Goal: Transaction & Acquisition: Book appointment/travel/reservation

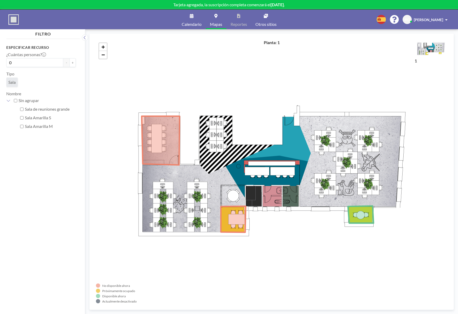
click at [233, 217] on icon at bounding box center [233, 219] width 25 height 26
click at [30, 63] on input "0" at bounding box center [34, 62] width 57 height 9
type input "1"
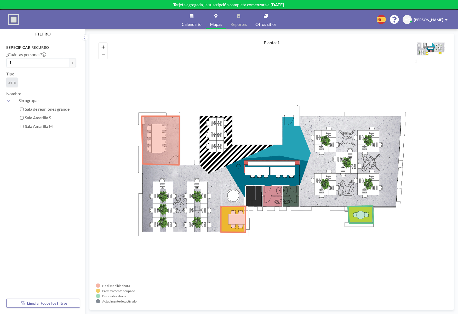
click at [52, 87] on div "Sala" at bounding box center [41, 83] width 70 height 11
click at [20, 118] on input "Sala Amarilla S" at bounding box center [21, 117] width 3 height 3
checkbox input "true"
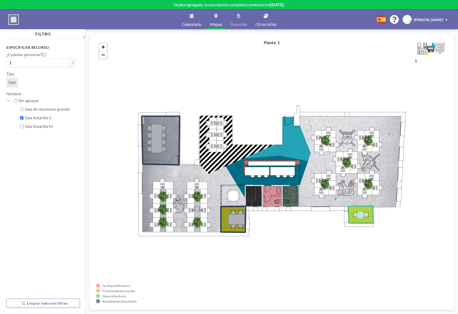
click at [22, 128] on div "Sala Amarilla M" at bounding box center [47, 126] width 57 height 9
click at [21, 126] on input "Sala Amarilla M" at bounding box center [21, 126] width 3 height 3
checkbox input "true"
click at [23, 118] on input "Sala Amarilla S" at bounding box center [21, 117] width 3 height 3
click at [22, 117] on input "Sala Amarilla S" at bounding box center [21, 117] width 3 height 3
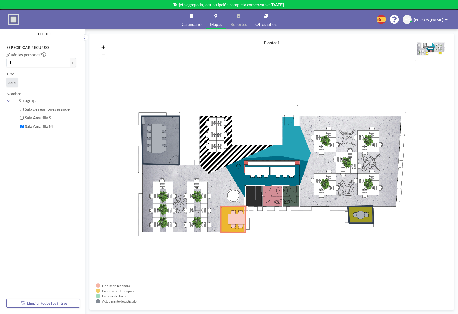
checkbox input "true"
click at [21, 128] on div "Sala Amarilla M" at bounding box center [47, 126] width 57 height 9
click at [22, 127] on input "Sala Amarilla M" at bounding box center [21, 126] width 3 height 3
checkbox input "false"
click at [22, 118] on input "Sala Amarilla S" at bounding box center [21, 117] width 3 height 3
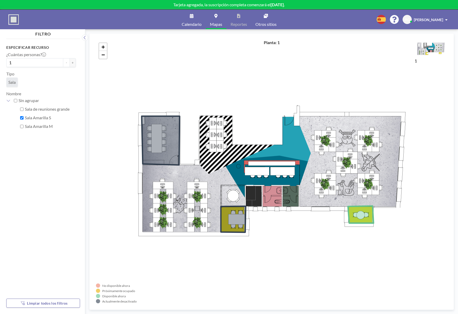
checkbox input "false"
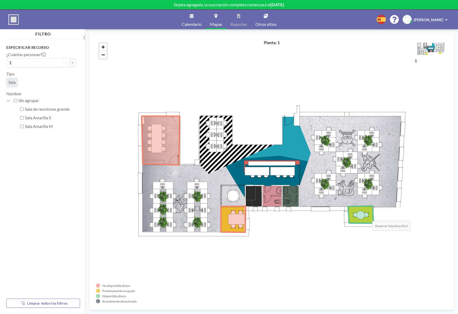
click at [367, 216] on icon at bounding box center [361, 214] width 26 height 17
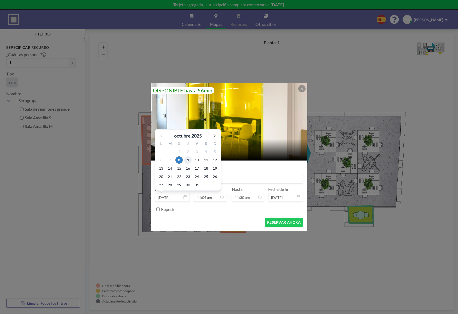
click at [189, 161] on span "9" at bounding box center [187, 160] width 7 height 7
type input "[DATE]"
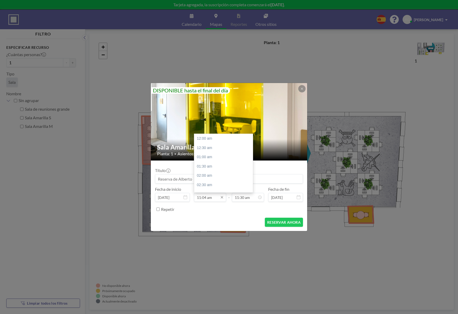
click at [210, 199] on input "11:04 am" at bounding box center [210, 197] width 32 height 9
click at [202, 154] on div "10:00 am" at bounding box center [224, 154] width 61 height 9
type input "10:00 am"
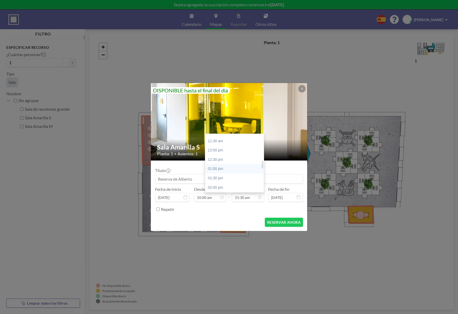
click at [218, 169] on div "01:00 pm" at bounding box center [235, 168] width 61 height 9
type input "01:00 pm"
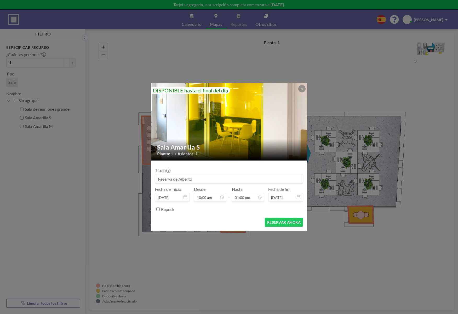
scroll to position [186, 0]
click at [288, 221] on button "RESERVAR AHORA" at bounding box center [284, 222] width 38 height 9
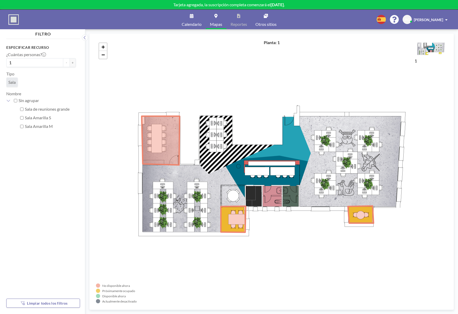
click at [368, 219] on icon at bounding box center [361, 214] width 26 height 17
click at [22, 120] on div "Sala Amarilla S" at bounding box center [47, 118] width 57 height 9
click at [23, 117] on input "Sala Amarilla S" at bounding box center [21, 117] width 3 height 3
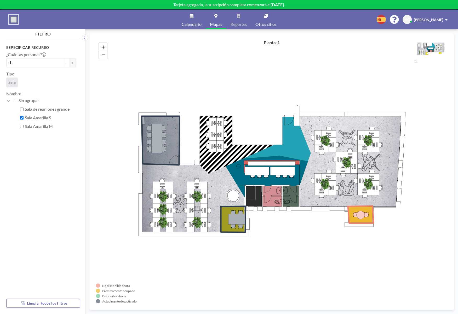
click at [361, 217] on icon at bounding box center [361, 214] width 26 height 17
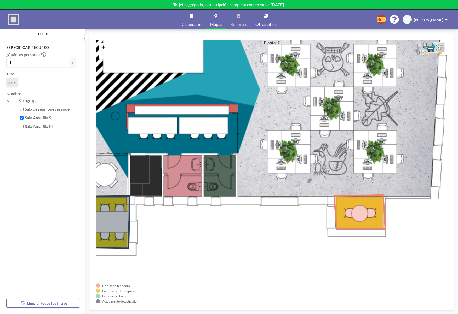
click at [311, 239] on div "+ −" at bounding box center [271, 172] width 351 height 264
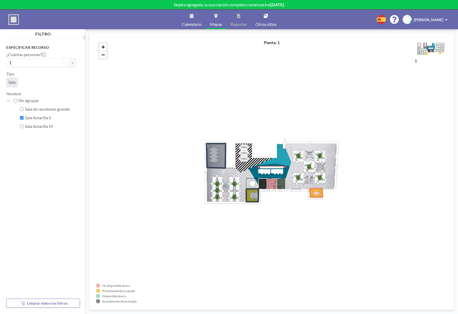
click at [12, 80] on span "Sala" at bounding box center [11, 82] width 7 height 5
click at [27, 117] on label "Sala Amarilla S" at bounding box center [50, 117] width 51 height 5
click at [24, 117] on input "Sala Amarilla S" at bounding box center [21, 117] width 3 height 3
checkbox input "false"
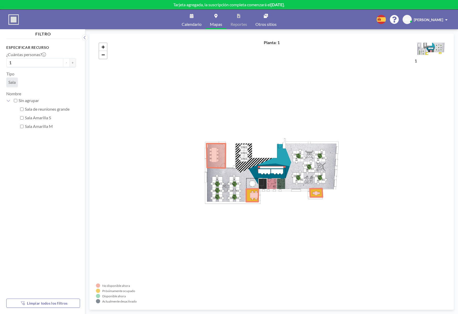
click at [314, 191] on icon at bounding box center [316, 193] width 13 height 9
click at [314, 194] on icon at bounding box center [316, 193] width 13 height 9
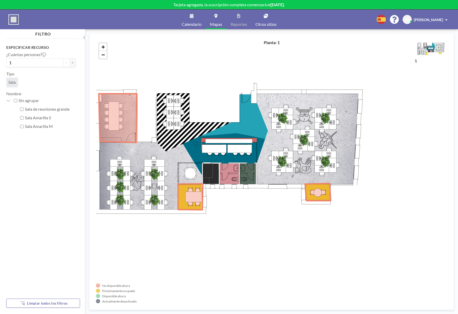
click at [332, 50] on div "+ −" at bounding box center [271, 172] width 351 height 264
click at [267, 22] on span "Otros sitios" at bounding box center [265, 24] width 21 height 4
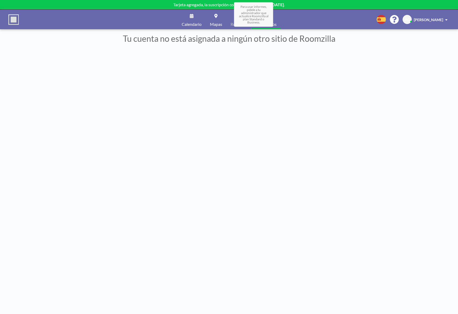
click at [233, 25] on span "Reportes" at bounding box center [238, 24] width 16 height 4
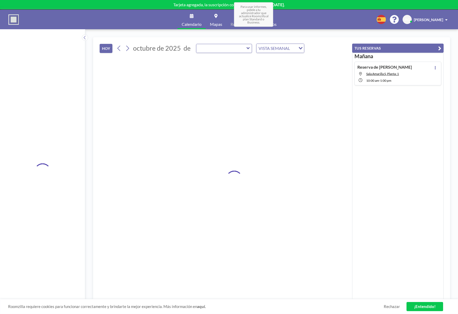
type input "Sala de reuniones grande"
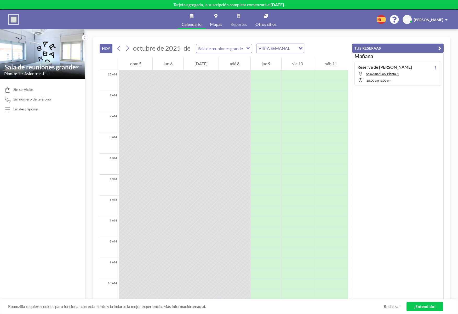
click at [219, 19] on link "Mapas" at bounding box center [216, 20] width 21 height 20
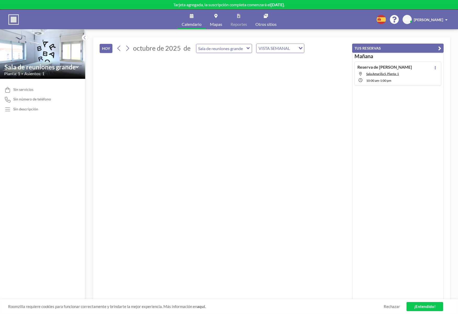
click at [374, 47] on button "TUS RESERVAS" at bounding box center [397, 48] width 91 height 9
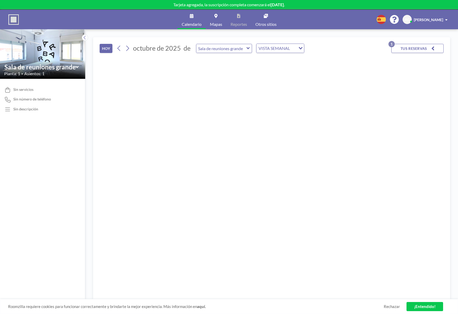
click at [399, 47] on button "TUS RESERVAS 1" at bounding box center [417, 48] width 52 height 9
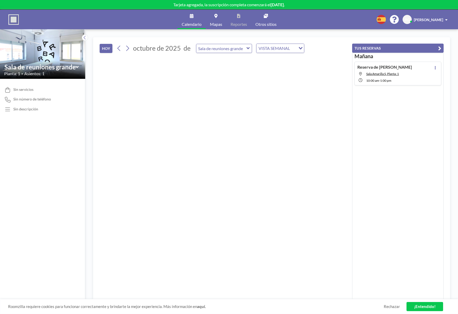
click at [37, 61] on div "Sala de reuniones grande Planta: 1 • [GEOGRAPHIC_DATA]: 1" at bounding box center [42, 69] width 85 height 19
click at [76, 68] on icon at bounding box center [77, 67] width 3 height 5
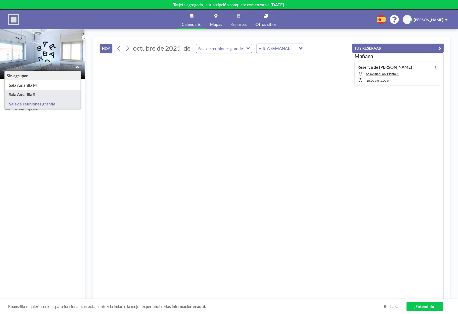
type input "Sala Amarilla S"
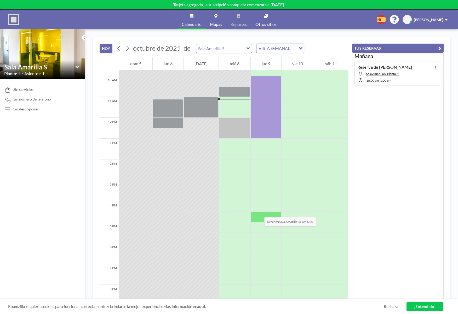
scroll to position [211, 0]
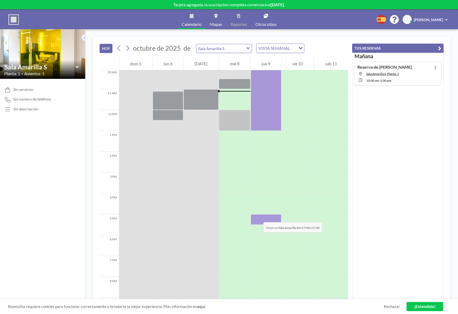
click at [258, 217] on div at bounding box center [266, 220] width 31 height 10
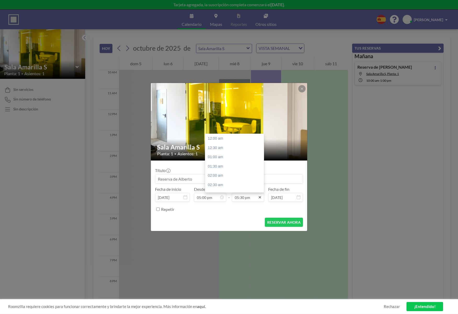
scroll to position [326, 0]
click at [219, 146] on div "06:00 pm" at bounding box center [235, 147] width 61 height 9
type input "06:00 pm"
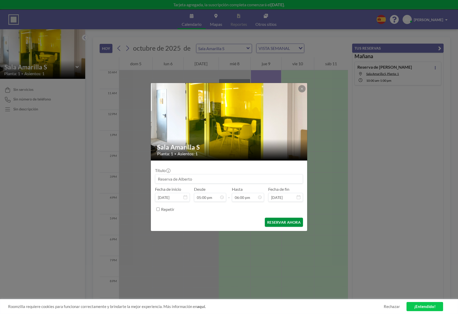
click at [280, 223] on button "RESERVAR AHORA" at bounding box center [284, 222] width 38 height 9
